Goal: Task Accomplishment & Management: Manage account settings

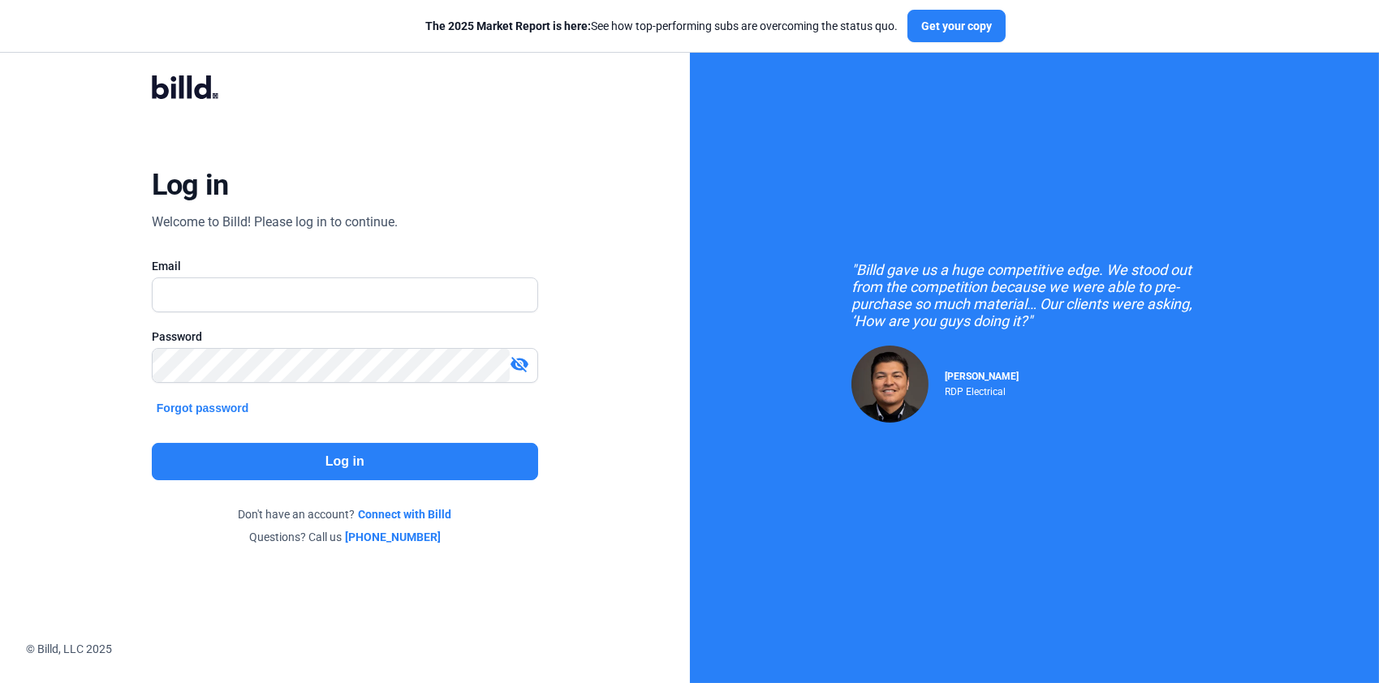
drag, startPoint x: 962, startPoint y: 2, endPoint x: 1071, endPoint y: 16, distance: 110.4
click at [1071, 16] on div "The 2025 Market Report is here: See how top-performing subs are overcoming the …" at bounding box center [715, 26] width 1431 height 53
click at [1295, 16] on div "The 2025 Market Report is here: See how top-performing subs are overcoming the …" at bounding box center [715, 26] width 1431 height 53
click at [250, 291] on input "text" at bounding box center [345, 294] width 385 height 33
type input "[EMAIL_ADDRESS][DOMAIN_NAME]"
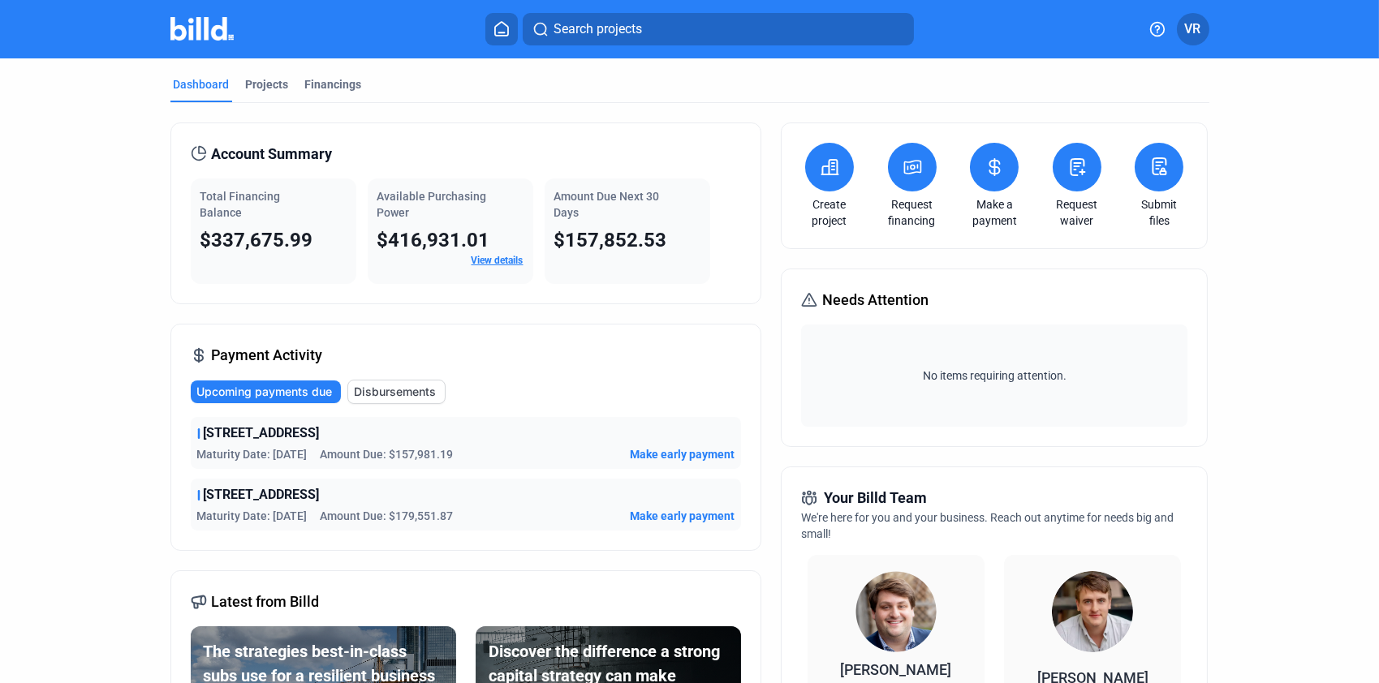
click at [682, 456] on span "Make early payment" at bounding box center [682, 454] width 105 height 16
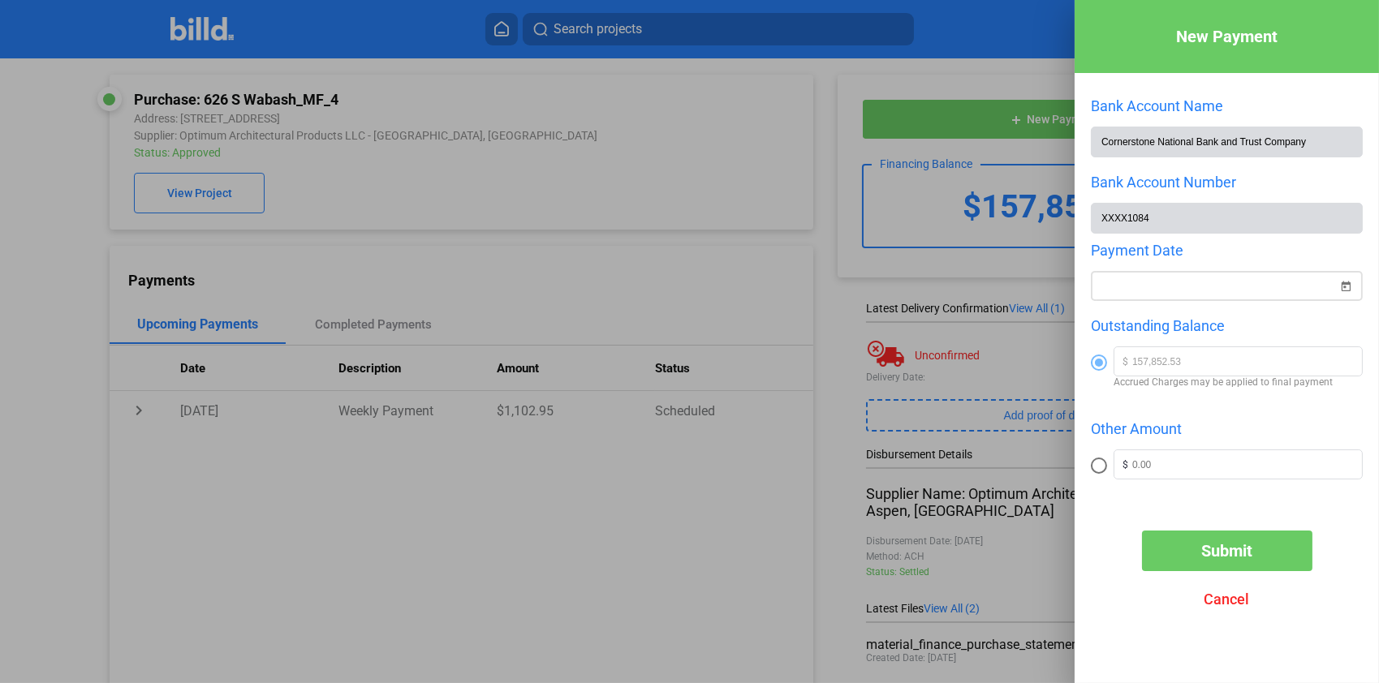
click at [1344, 284] on span "Open calendar" at bounding box center [1345, 276] width 39 height 39
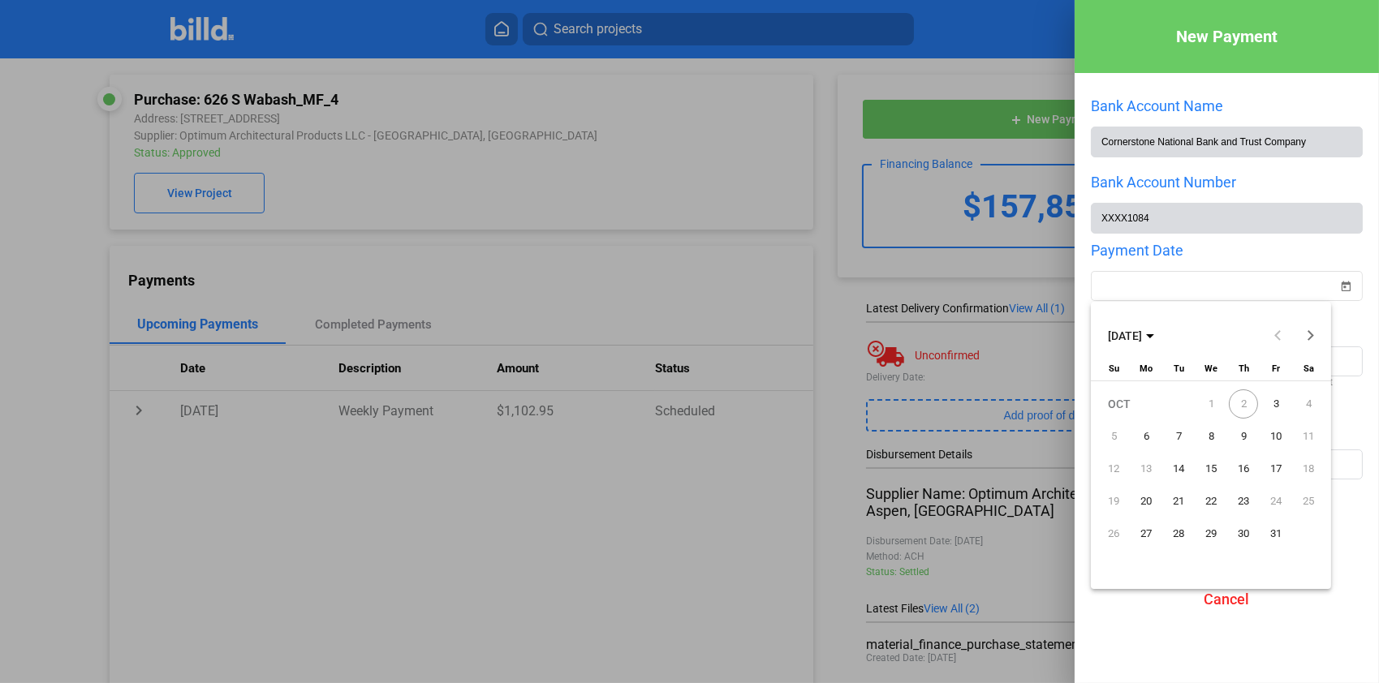
click at [1275, 409] on span "3" at bounding box center [1275, 403] width 29 height 29
type input "[DATE]"
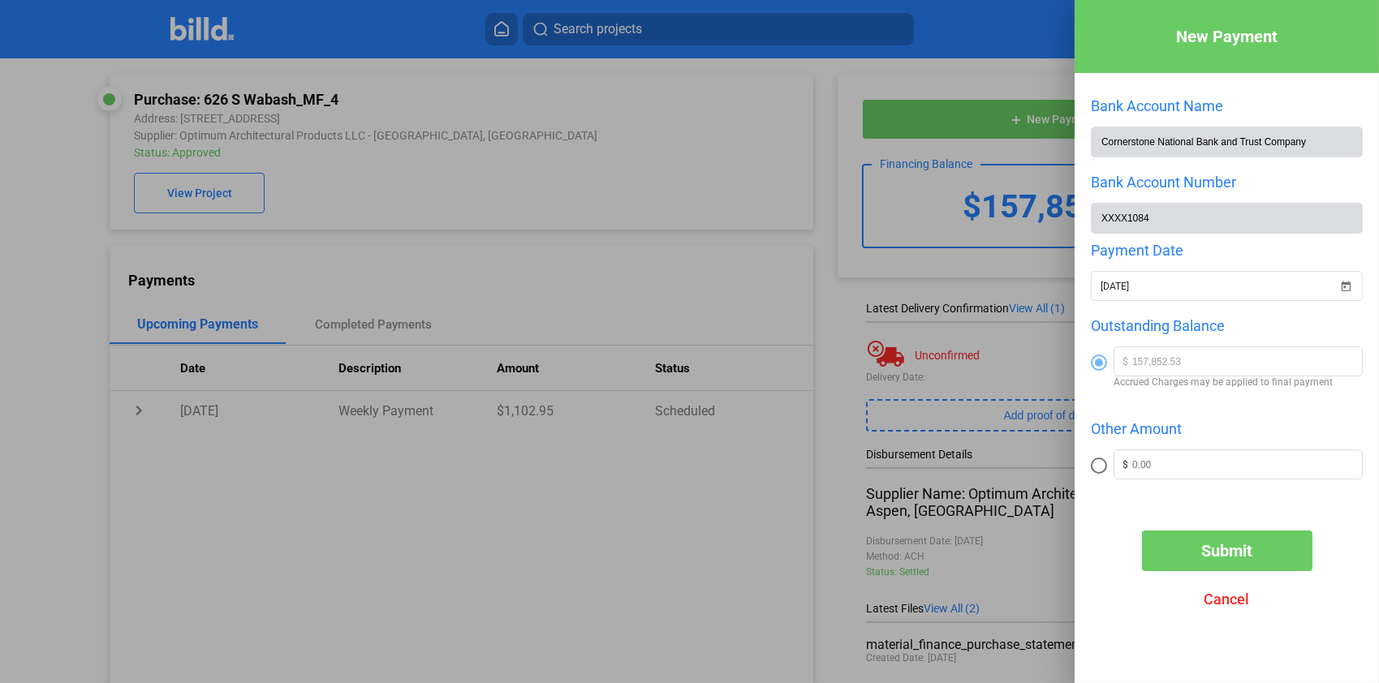
click at [1217, 553] on span "Submit" at bounding box center [1226, 550] width 51 height 19
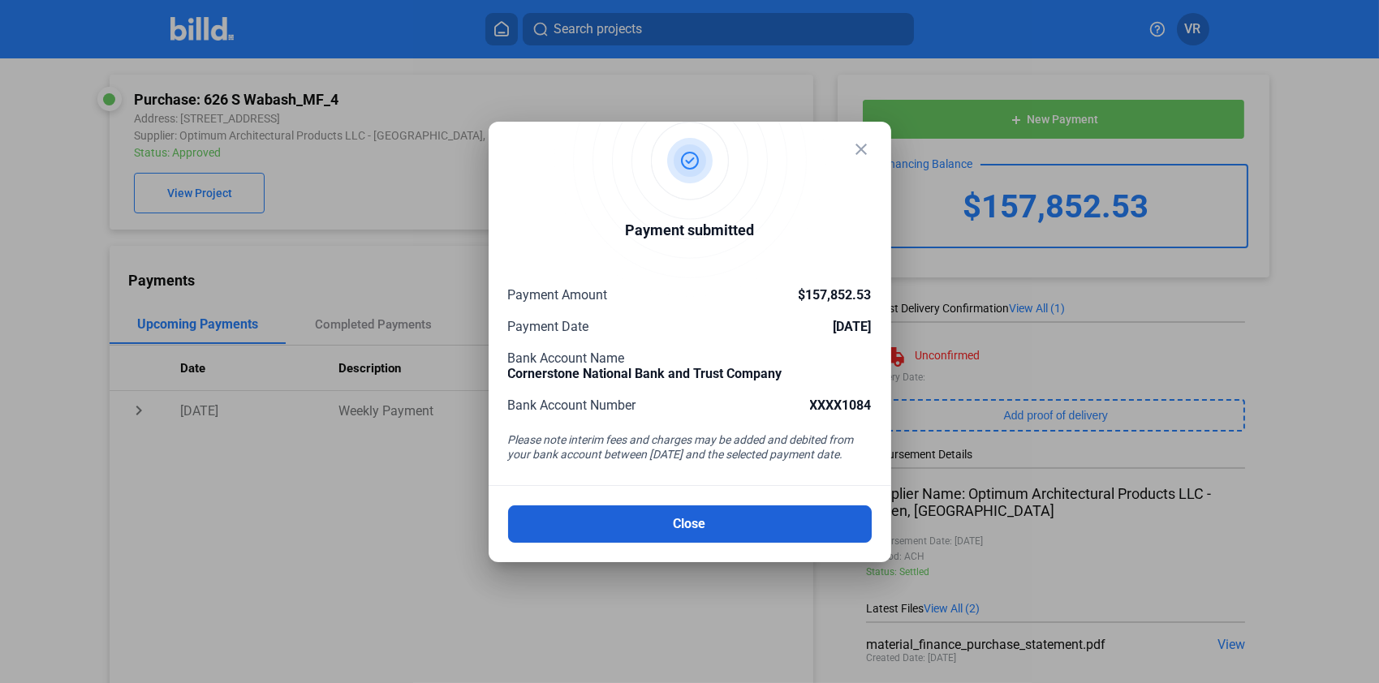
click at [709, 518] on button "Close" at bounding box center [690, 524] width 364 height 37
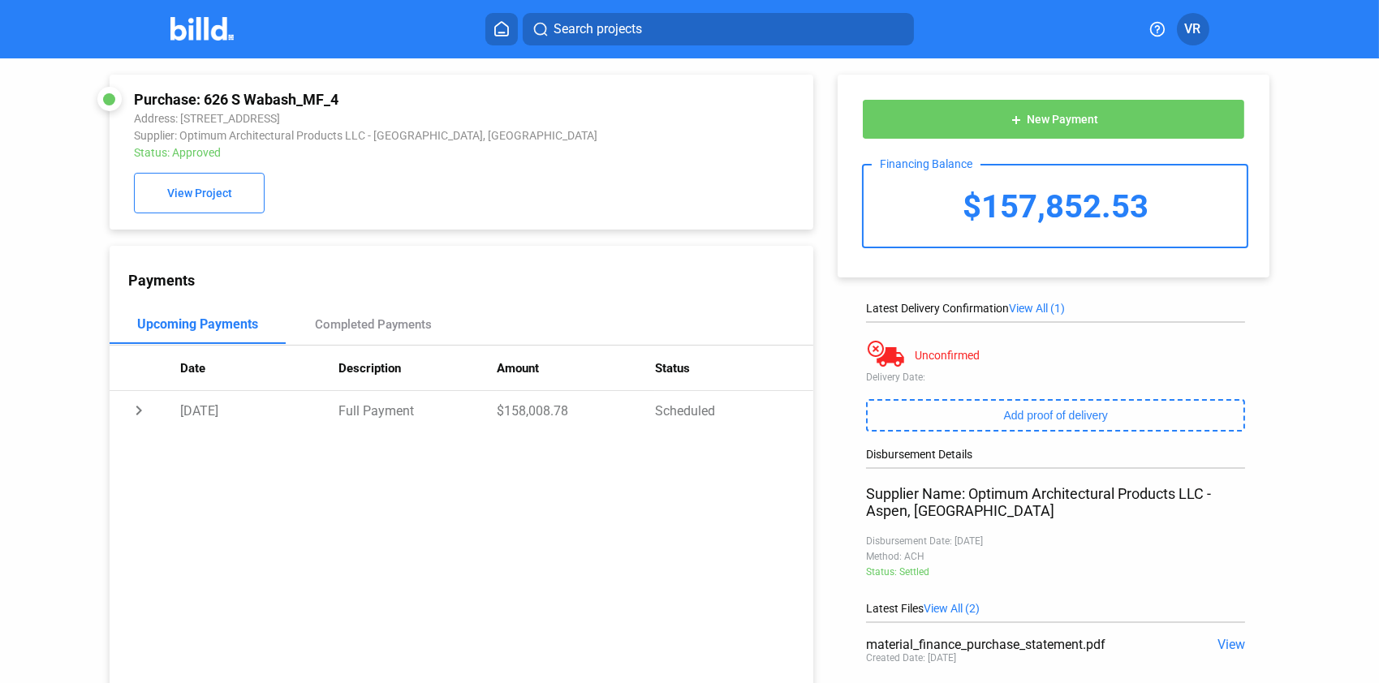
click at [1186, 31] on span "VR" at bounding box center [1193, 28] width 16 height 19
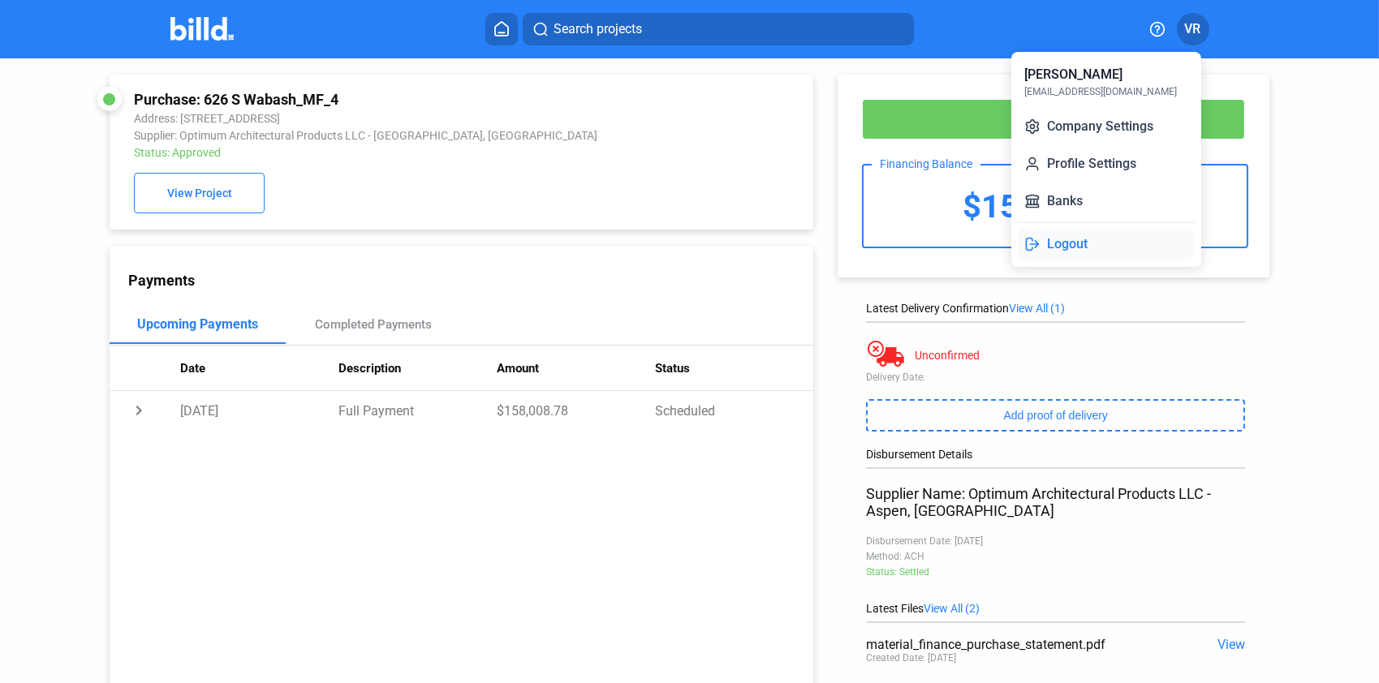
click at [1070, 238] on button "Logout" at bounding box center [1106, 244] width 177 height 32
